Goal: Information Seeking & Learning: Learn about a topic

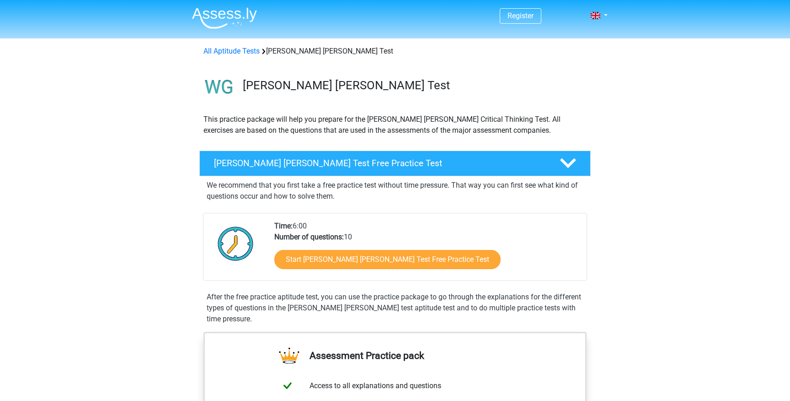
scroll to position [32, 0]
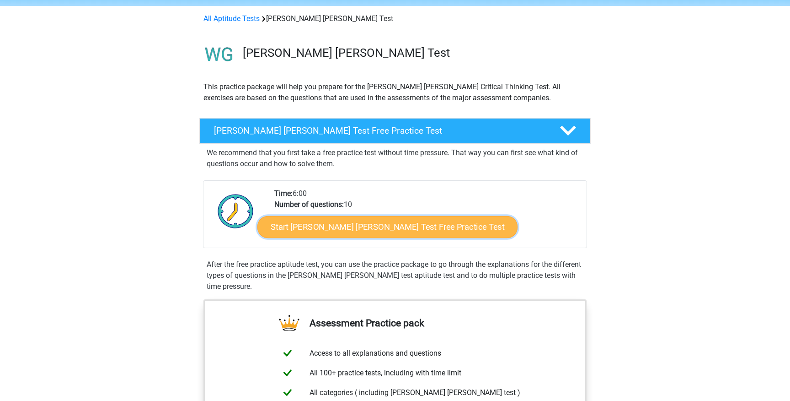
click at [330, 235] on link "Start Watson Glaser Test Free Practice Test" at bounding box center [388, 227] width 260 height 22
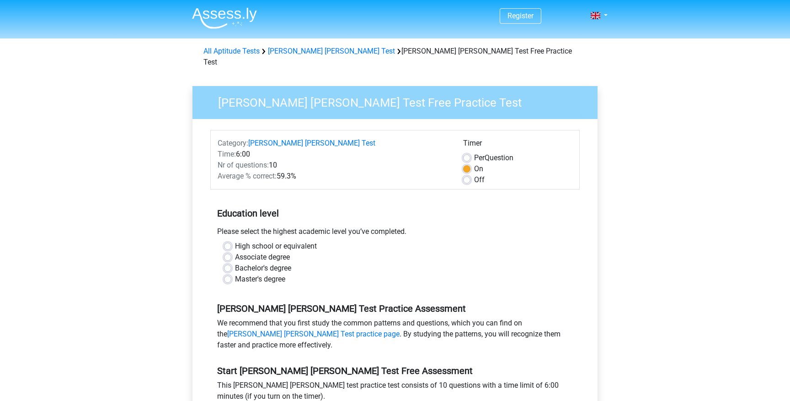
click at [276, 263] on label "Bachelor's degree" at bounding box center [263, 268] width 56 height 11
click at [231, 263] on input "Bachelor's degree" at bounding box center [227, 267] width 7 height 9
radio input "true"
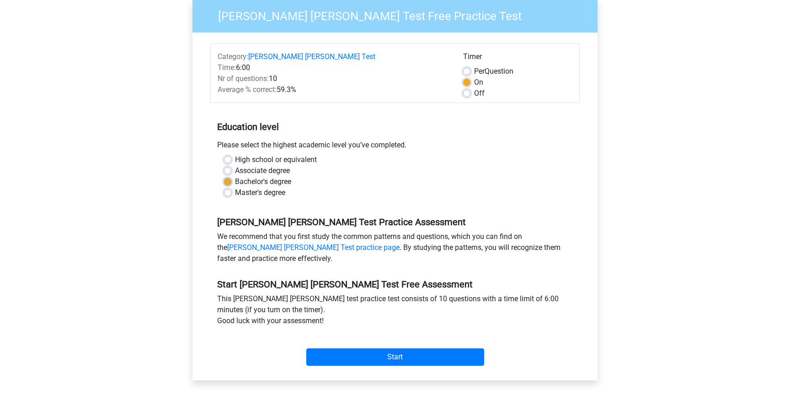
scroll to position [91, 0]
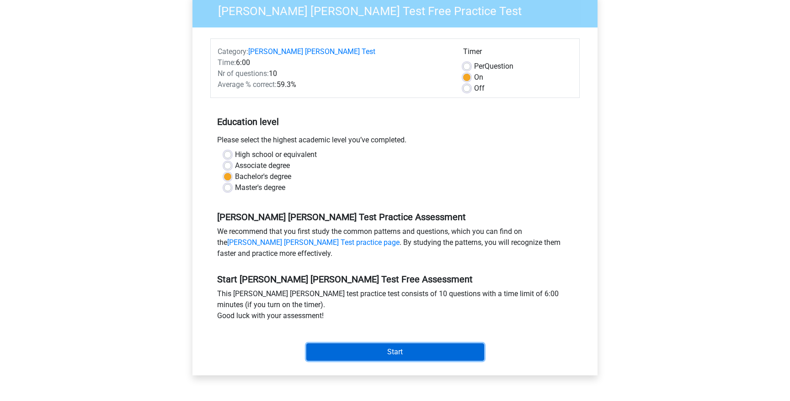
click at [382, 344] on input "Start" at bounding box center [395, 351] width 178 height 17
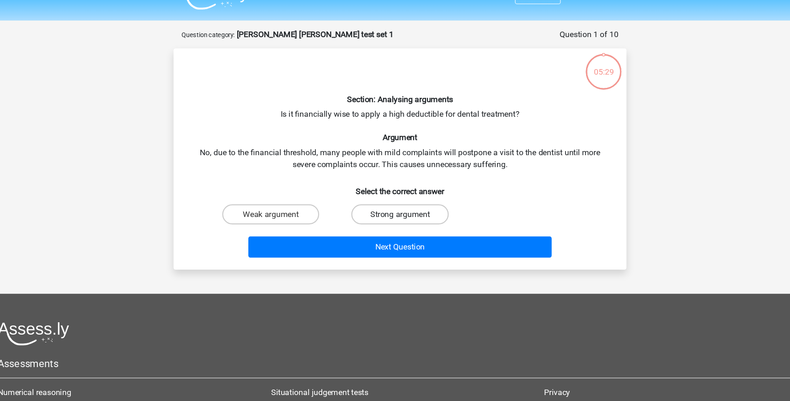
click at [371, 215] on label "Strong argument" at bounding box center [395, 215] width 88 height 18
click at [395, 215] on input "Strong argument" at bounding box center [398, 218] width 6 height 6
radio input "true"
click at [414, 121] on div "Section: Analysing arguments Is it financially wise to apply a high deductible …" at bounding box center [395, 164] width 405 height 187
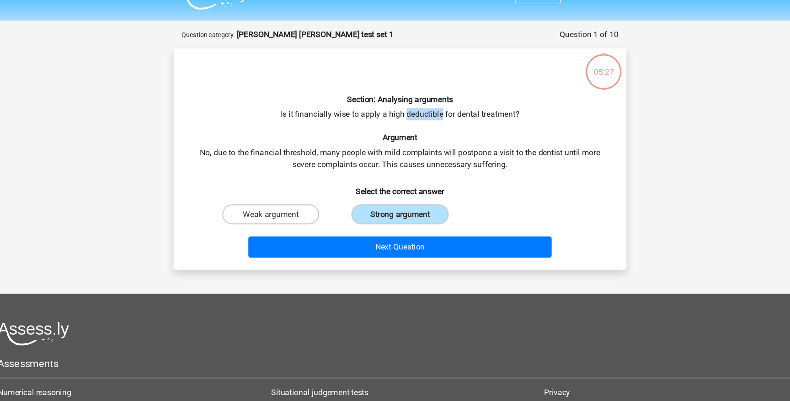
copy div "deductible"
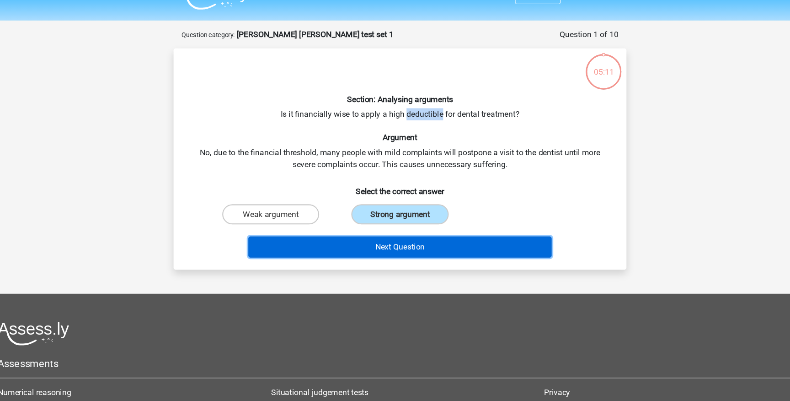
click at [390, 250] on button "Next Question" at bounding box center [395, 244] width 277 height 19
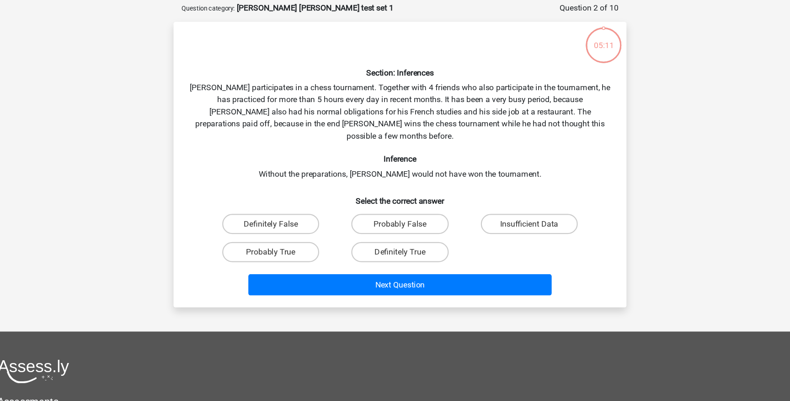
scroll to position [10, 0]
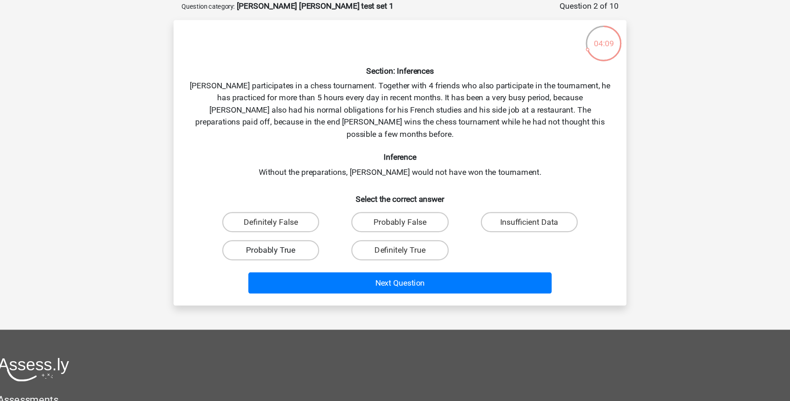
click at [305, 255] on label "Probably True" at bounding box center [277, 263] width 88 height 18
click at [284, 263] on input "Probably True" at bounding box center [281, 266] width 6 height 6
radio input "true"
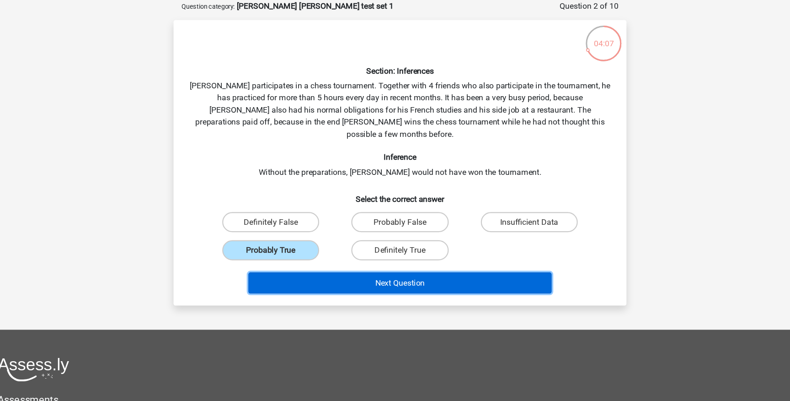
click at [351, 290] on button "Next Question" at bounding box center [395, 293] width 277 height 19
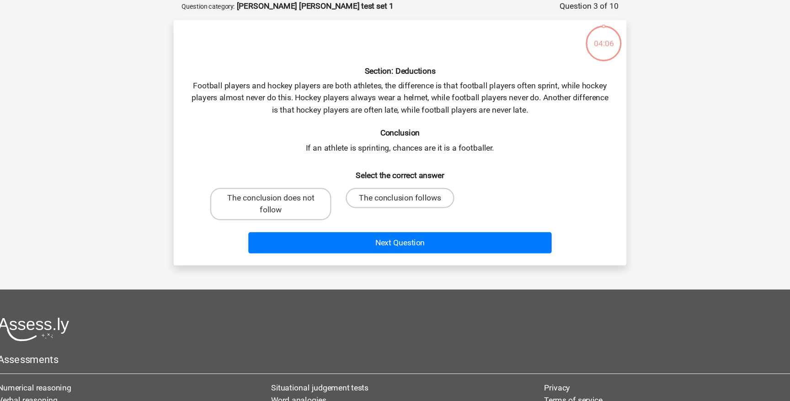
scroll to position [10, 0]
click at [373, 218] on label "The conclusion follows" at bounding box center [395, 216] width 99 height 18
click at [395, 218] on input "The conclusion follows" at bounding box center [398, 219] width 6 height 6
radio input "true"
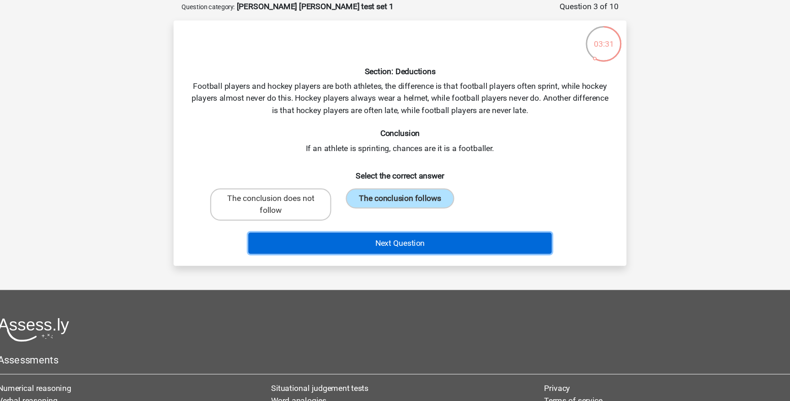
click at [375, 259] on button "Next Question" at bounding box center [395, 256] width 277 height 19
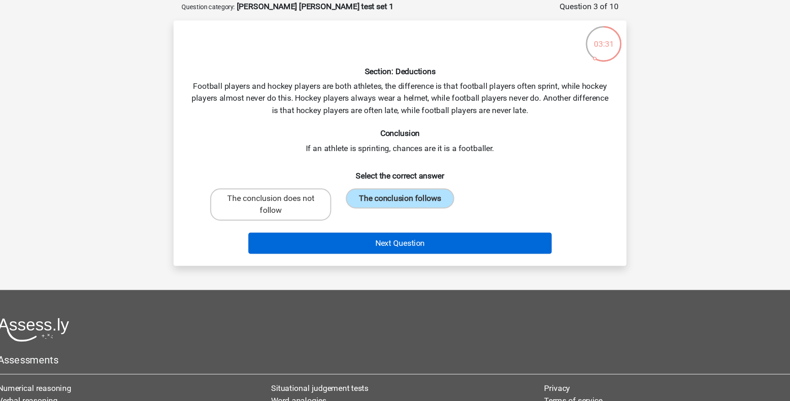
scroll to position [10, 0]
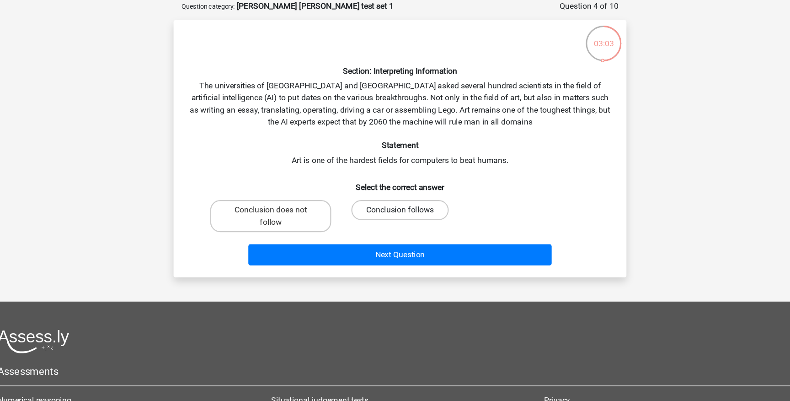
click at [377, 231] on label "Conclusion follows" at bounding box center [395, 227] width 88 height 18
click at [395, 231] on input "Conclusion follows" at bounding box center [398, 230] width 6 height 6
radio input "true"
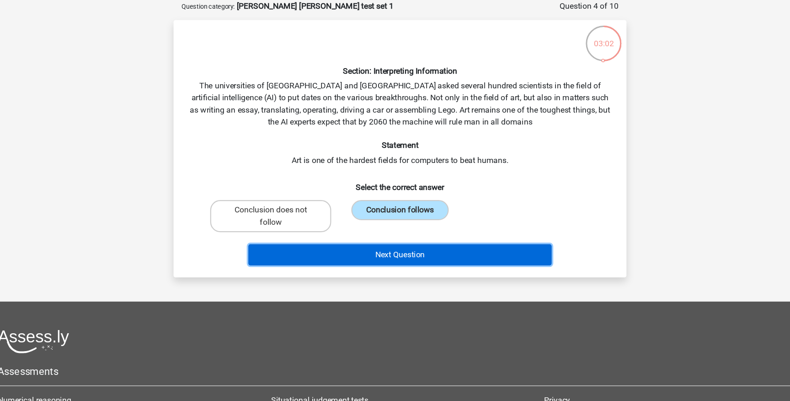
click at [377, 268] on button "Next Question" at bounding box center [395, 267] width 277 height 19
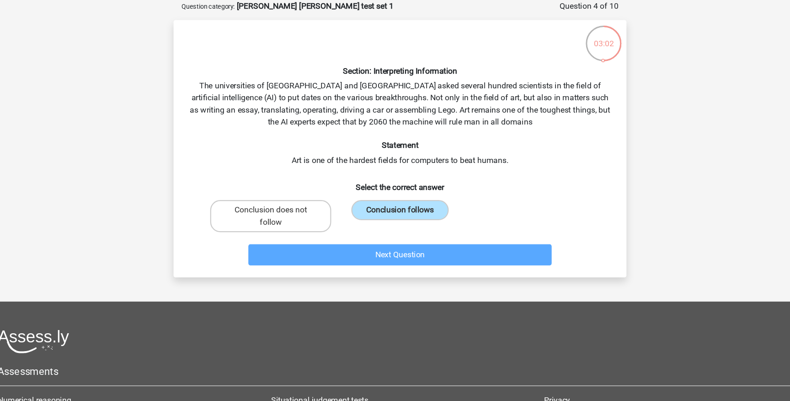
scroll to position [10, 0]
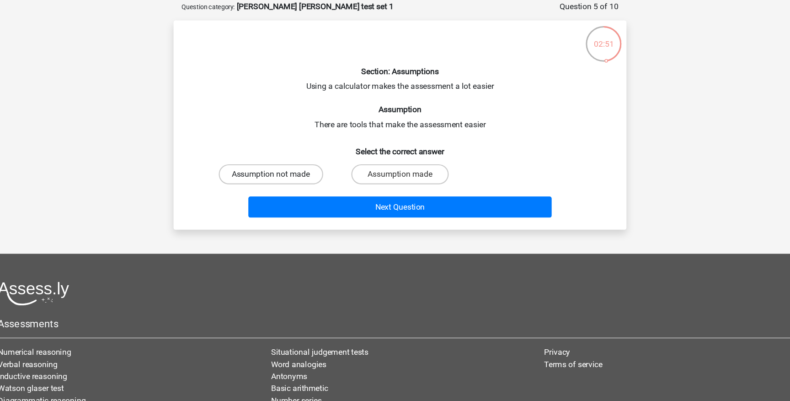
click at [309, 194] on label "Assumption not made" at bounding box center [277, 194] width 95 height 18
click at [284, 194] on input "Assumption not made" at bounding box center [281, 197] width 6 height 6
radio input "true"
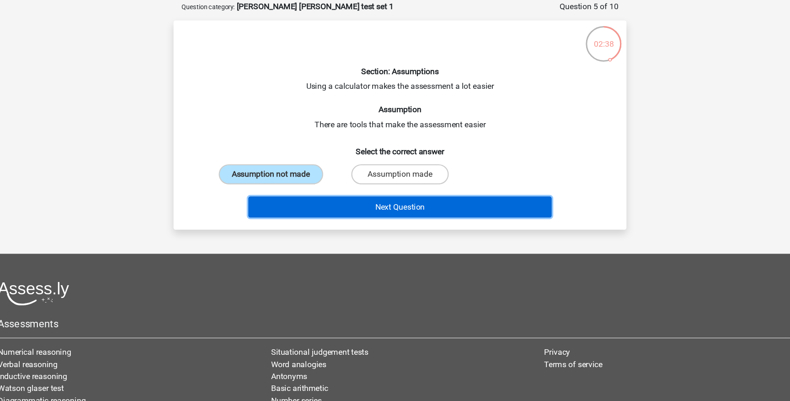
click at [351, 226] on button "Next Question" at bounding box center [395, 224] width 277 height 19
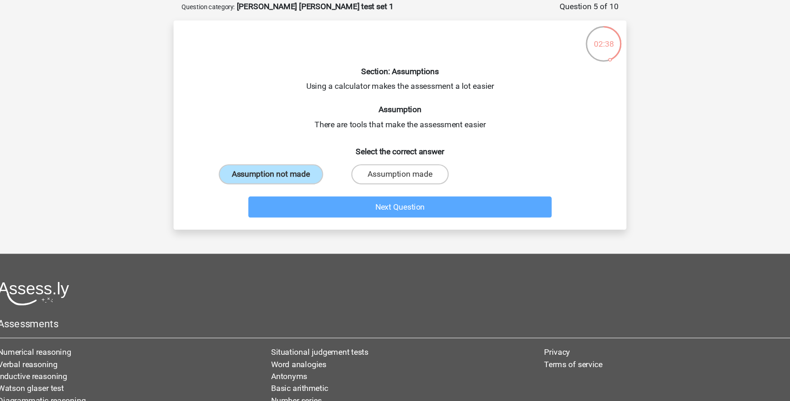
scroll to position [10, 0]
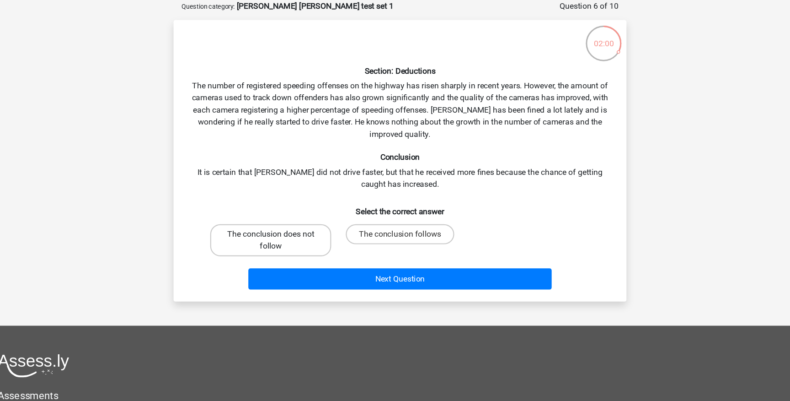
click at [316, 243] on label "The conclusion does not follow" at bounding box center [277, 254] width 110 height 29
click at [284, 249] on input "The conclusion does not follow" at bounding box center [281, 252] width 6 height 6
radio input "true"
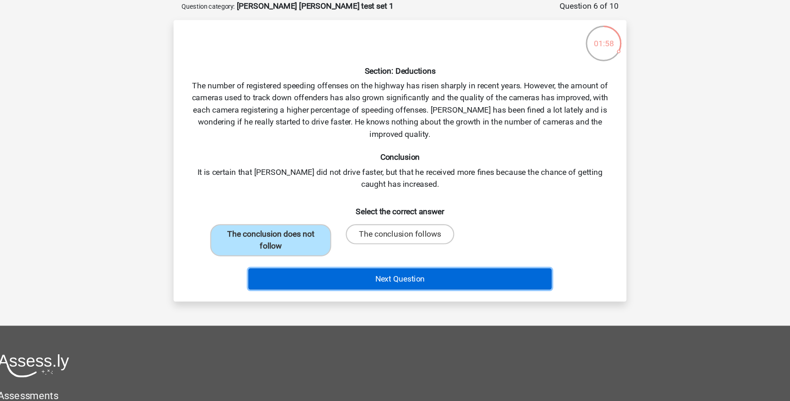
click at [329, 289] on button "Next Question" at bounding box center [395, 289] width 277 height 19
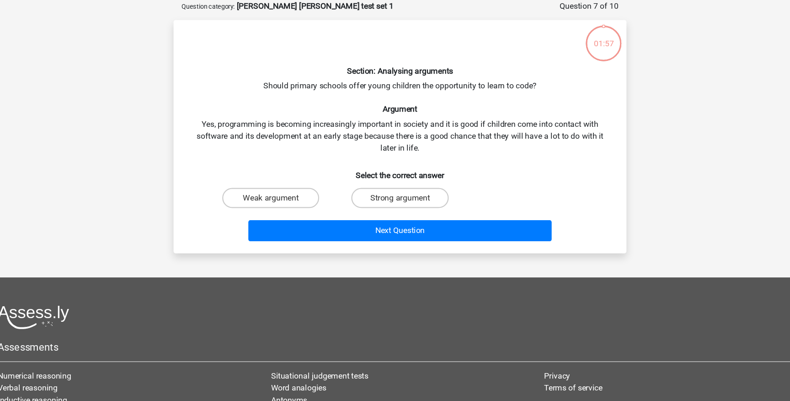
scroll to position [10, 0]
click at [372, 217] on label "Strong argument" at bounding box center [395, 216] width 88 height 18
click at [395, 217] on input "Strong argument" at bounding box center [398, 219] width 6 height 6
radio input "true"
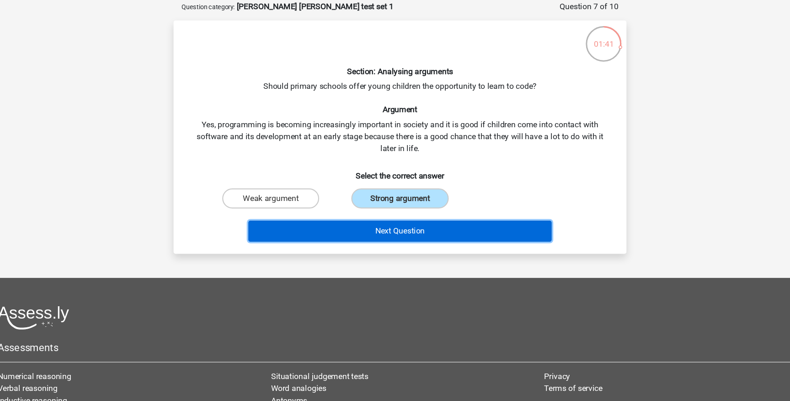
click at [358, 250] on button "Next Question" at bounding box center [395, 246] width 277 height 19
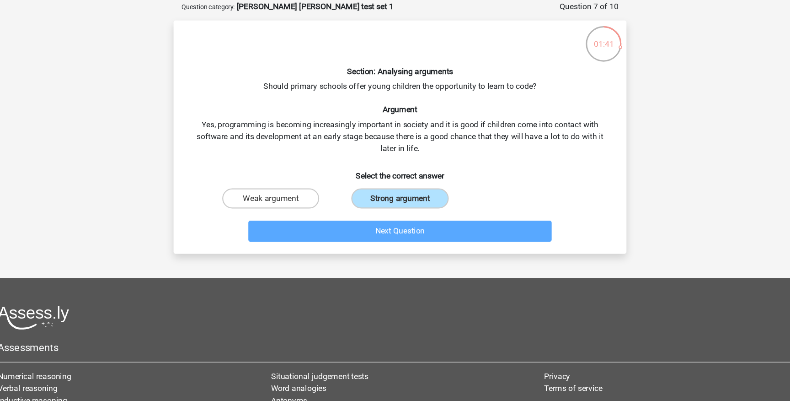
scroll to position [10, 0]
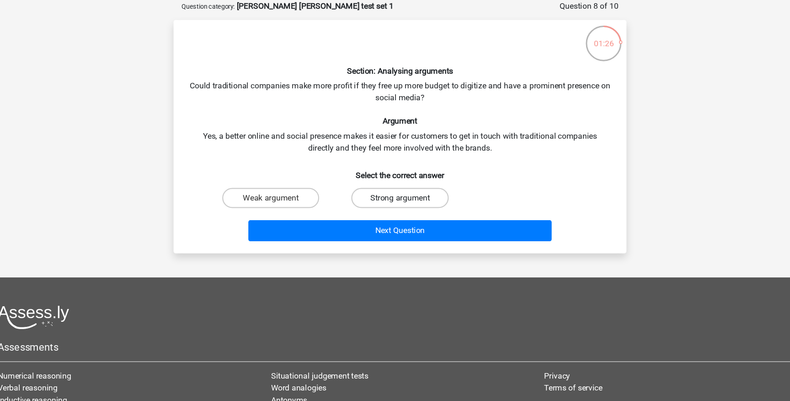
click at [378, 219] on label "Strong argument" at bounding box center [395, 216] width 88 height 18
click at [395, 219] on input "Strong argument" at bounding box center [398, 219] width 6 height 6
radio input "true"
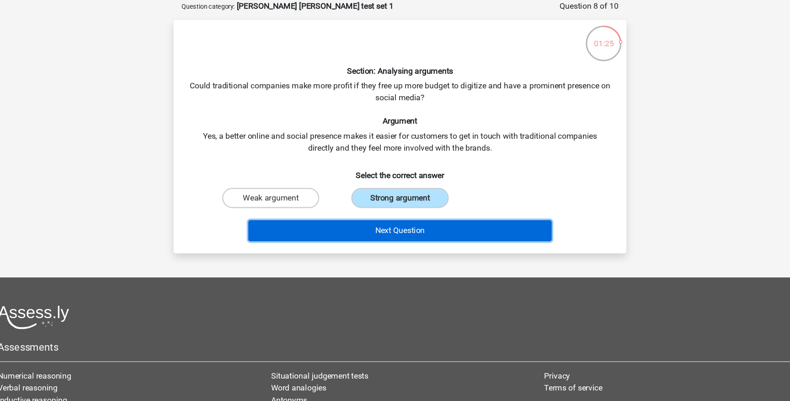
click at [367, 247] on button "Next Question" at bounding box center [395, 245] width 277 height 19
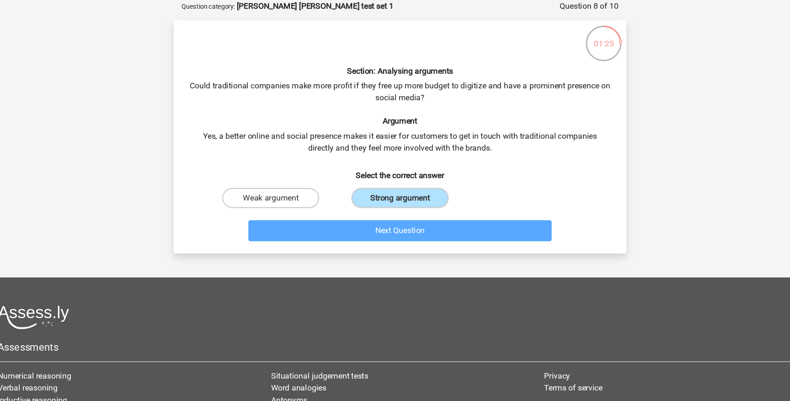
scroll to position [10, 0]
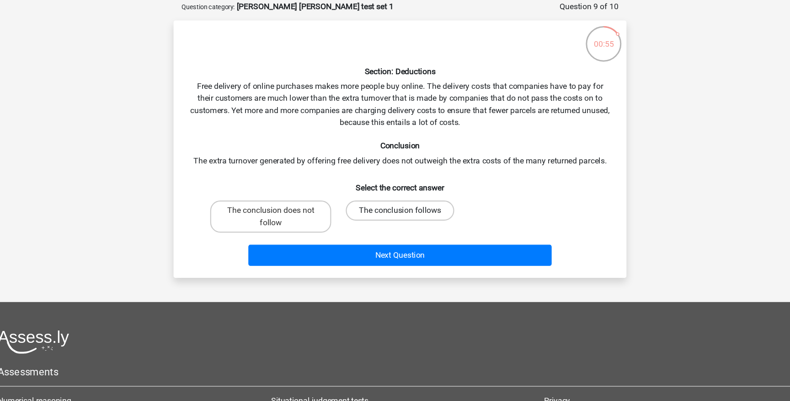
click at [369, 230] on label "The conclusion follows" at bounding box center [395, 227] width 99 height 18
click at [395, 230] on input "The conclusion follows" at bounding box center [398, 230] width 6 height 6
radio input "true"
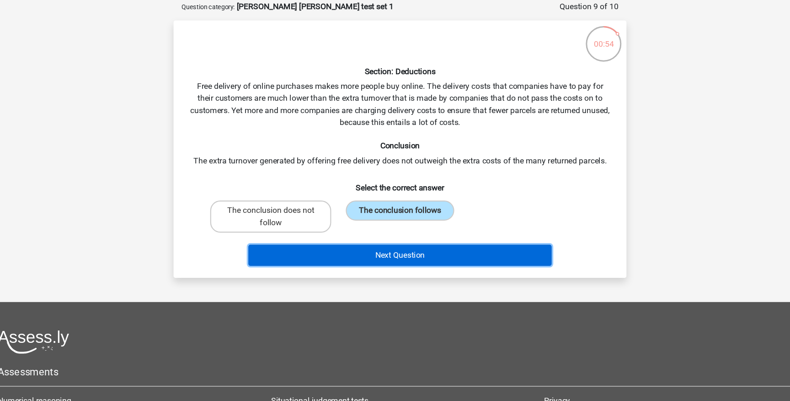
click at [355, 265] on button "Next Question" at bounding box center [395, 267] width 277 height 19
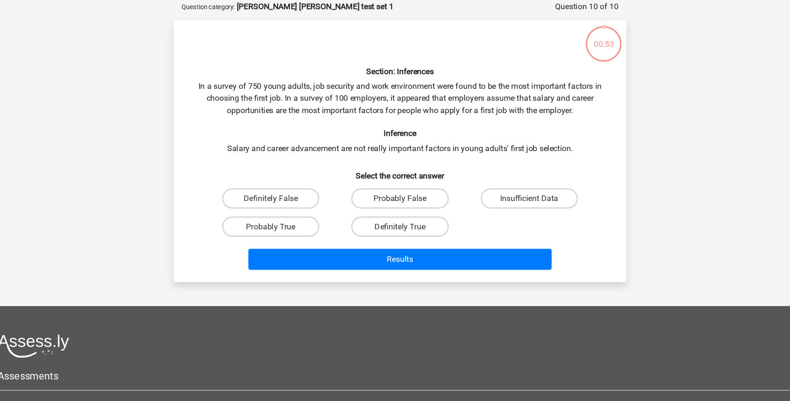
scroll to position [10, 0]
click at [417, 219] on label "Probably False" at bounding box center [395, 216] width 88 height 18
click at [401, 219] on input "Probably False" at bounding box center [398, 219] width 6 height 6
radio input "true"
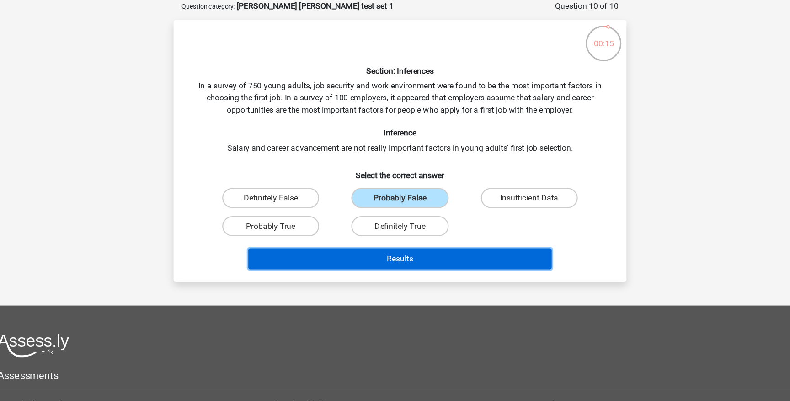
click at [402, 270] on button "Results" at bounding box center [395, 271] width 277 height 19
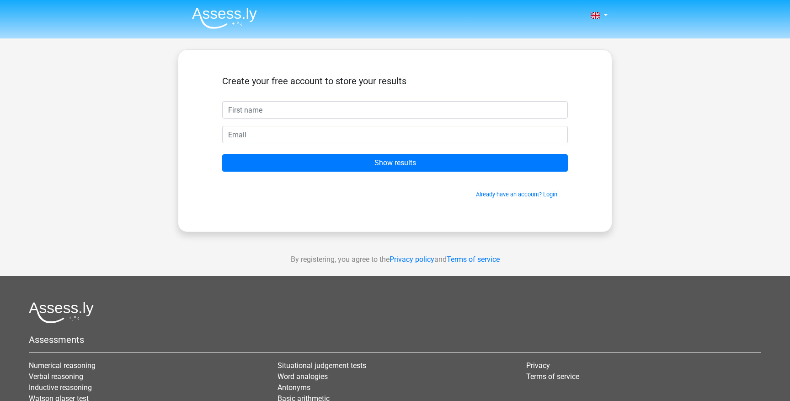
type input "з"
type input "p"
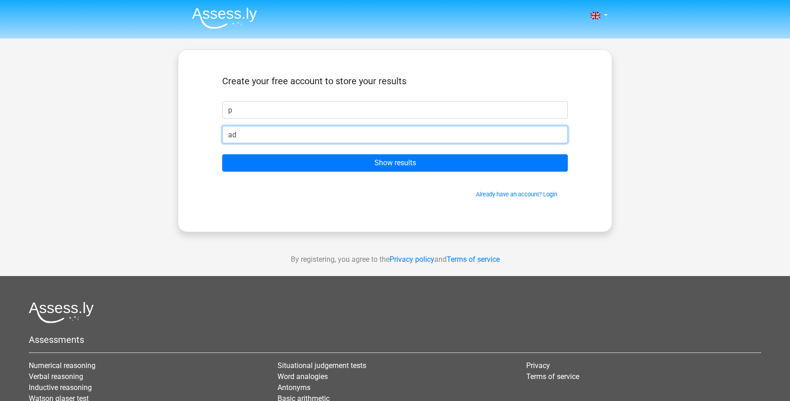
type input "a"
type input "[EMAIL_ADDRESS][DOMAIN_NAME]"
click at [222, 154] on input "Show results" at bounding box center [395, 162] width 346 height 17
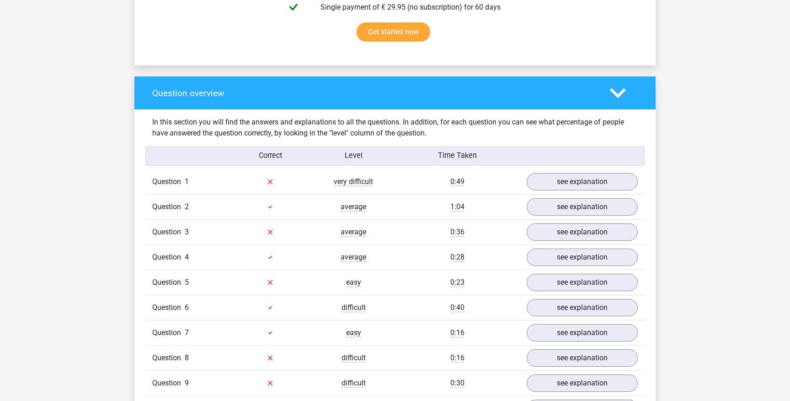
scroll to position [609, 0]
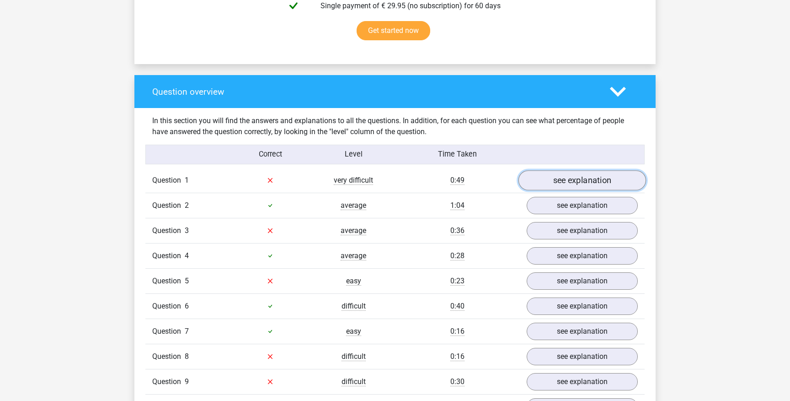
click at [533, 174] on link "see explanation" at bounding box center [583, 180] width 128 height 20
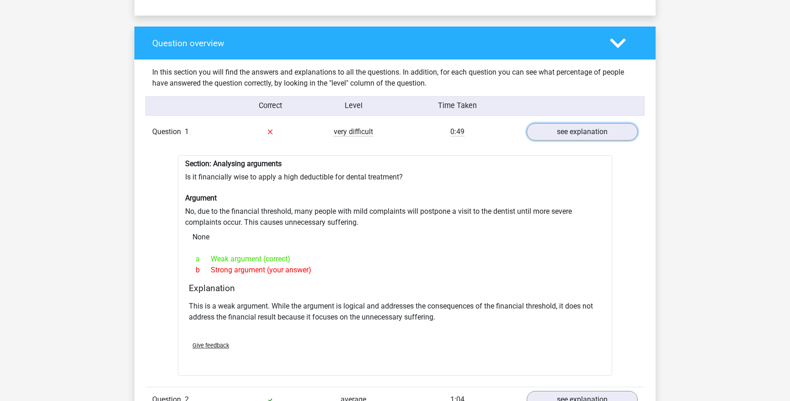
scroll to position [658, 0]
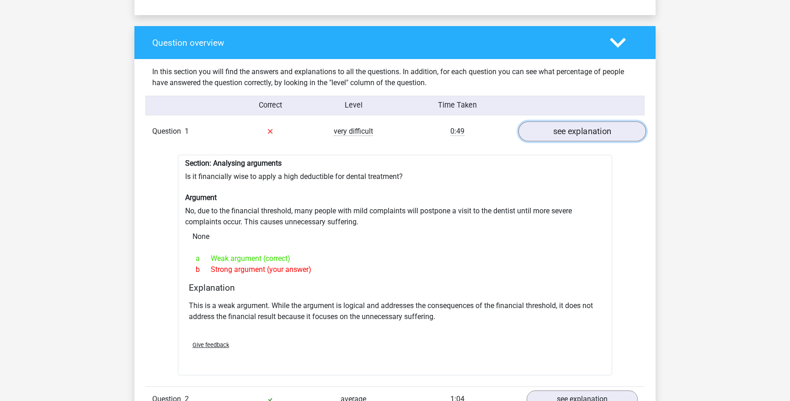
click at [546, 129] on link "see explanation" at bounding box center [583, 131] width 128 height 20
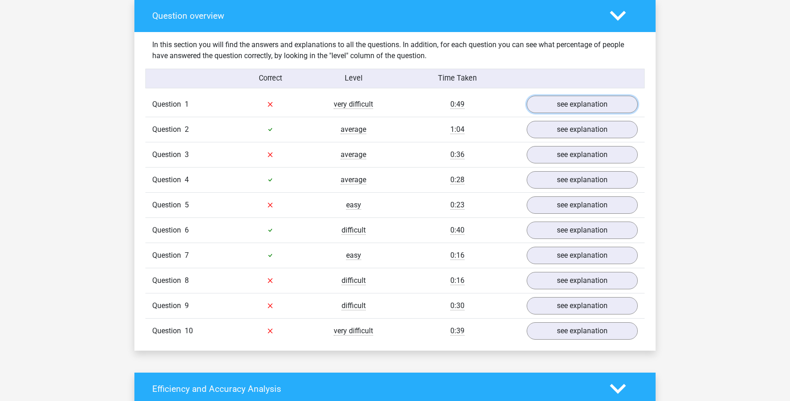
scroll to position [686, 0]
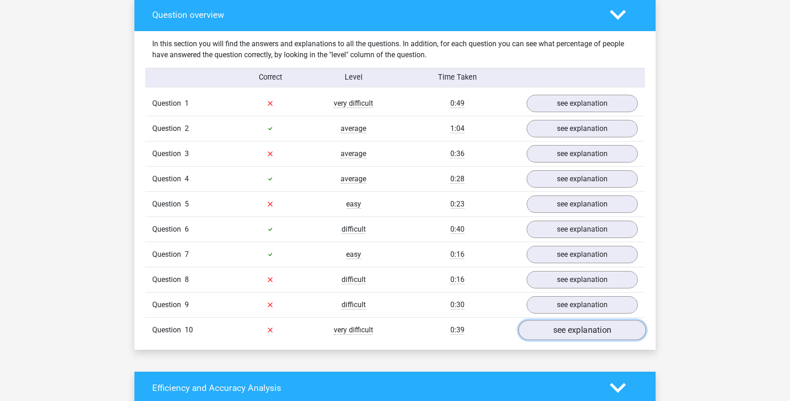
click at [554, 321] on link "see explanation" at bounding box center [583, 330] width 128 height 20
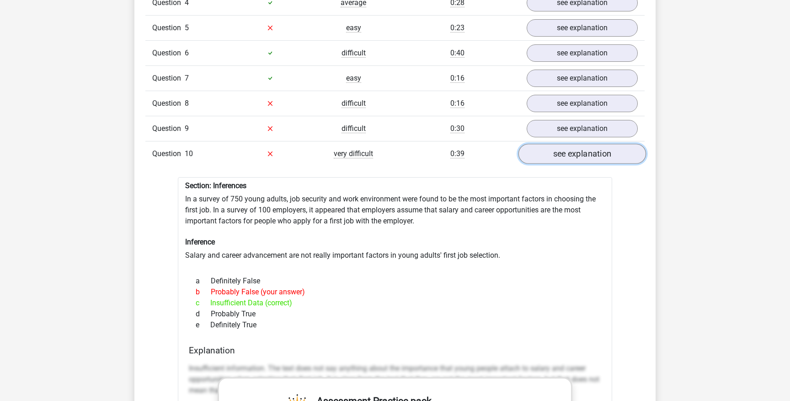
scroll to position [753, 0]
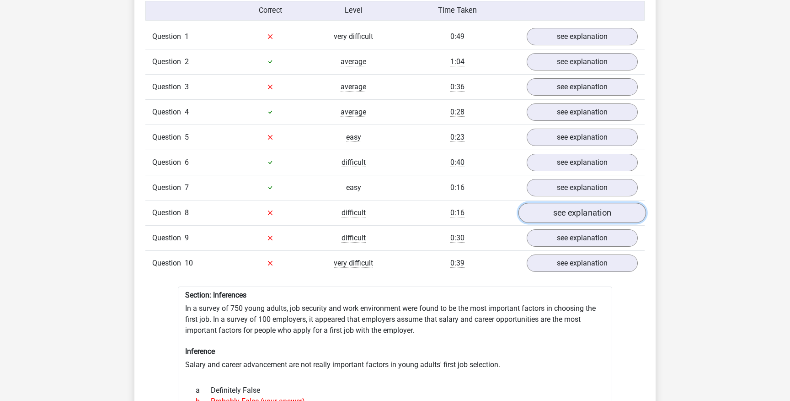
click at [561, 207] on link "see explanation" at bounding box center [583, 213] width 128 height 20
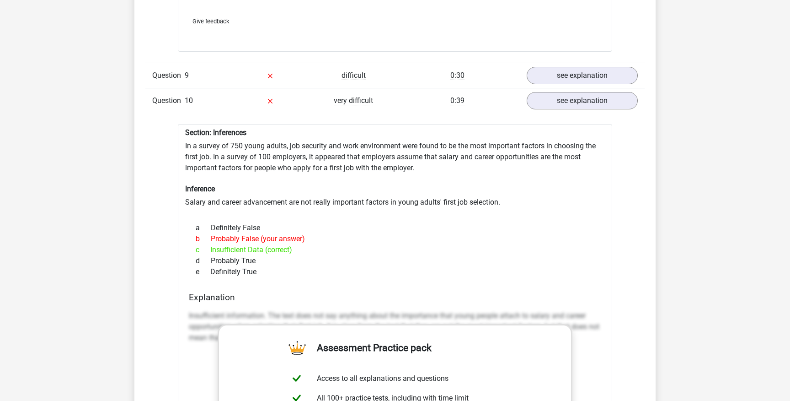
scroll to position [1198, 0]
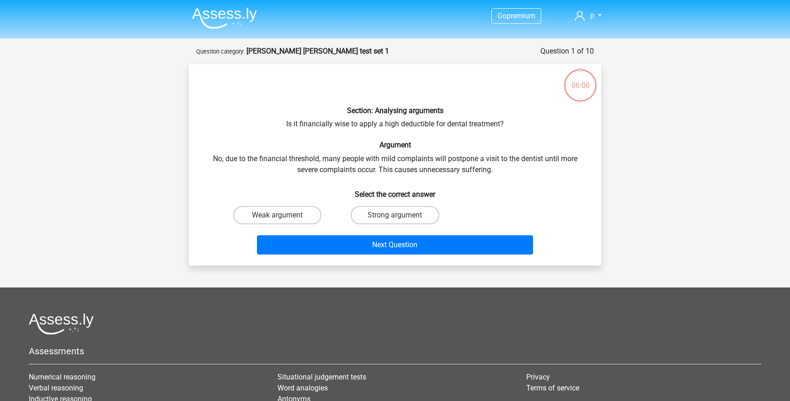
scroll to position [10, 0]
